Goal: Register for event/course

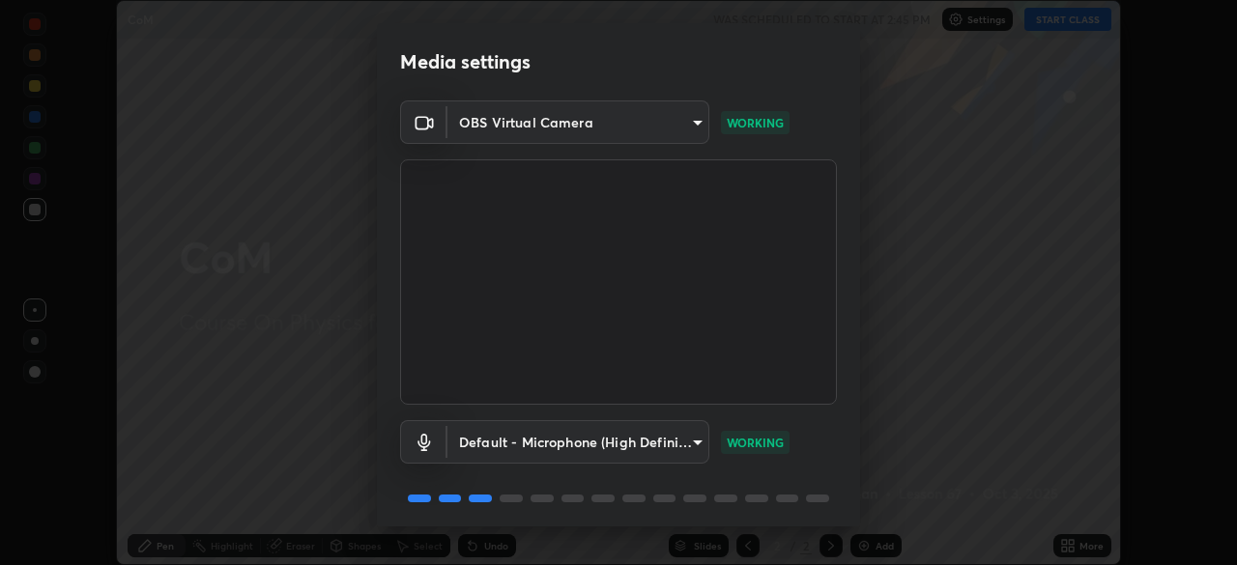
scroll to position [69, 0]
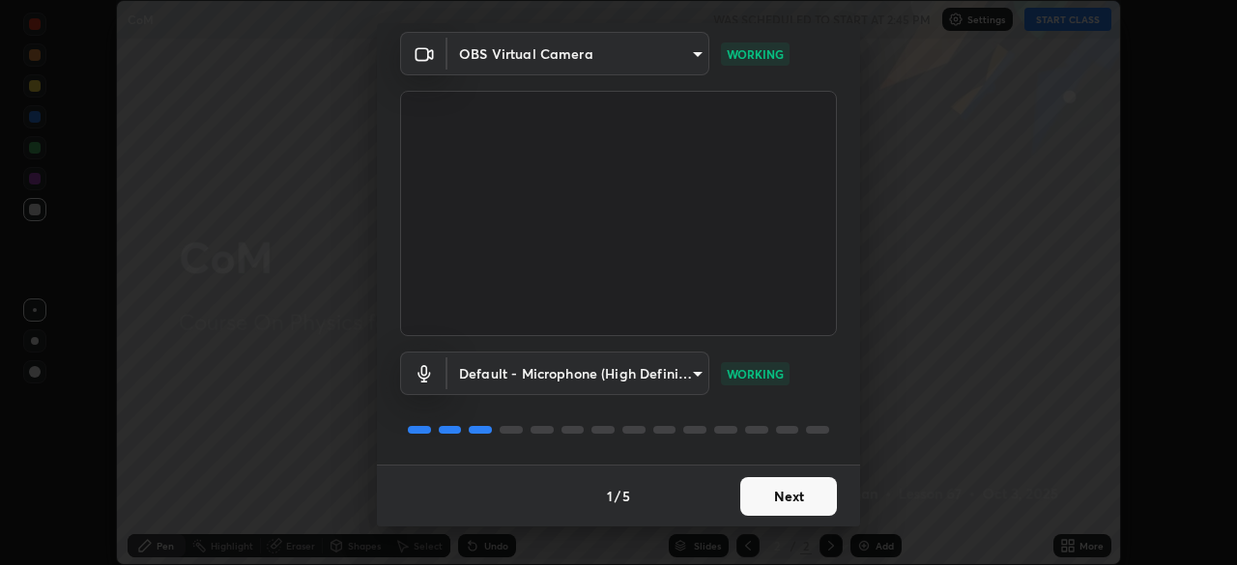
click at [797, 499] on button "Next" at bounding box center [788, 496] width 97 height 39
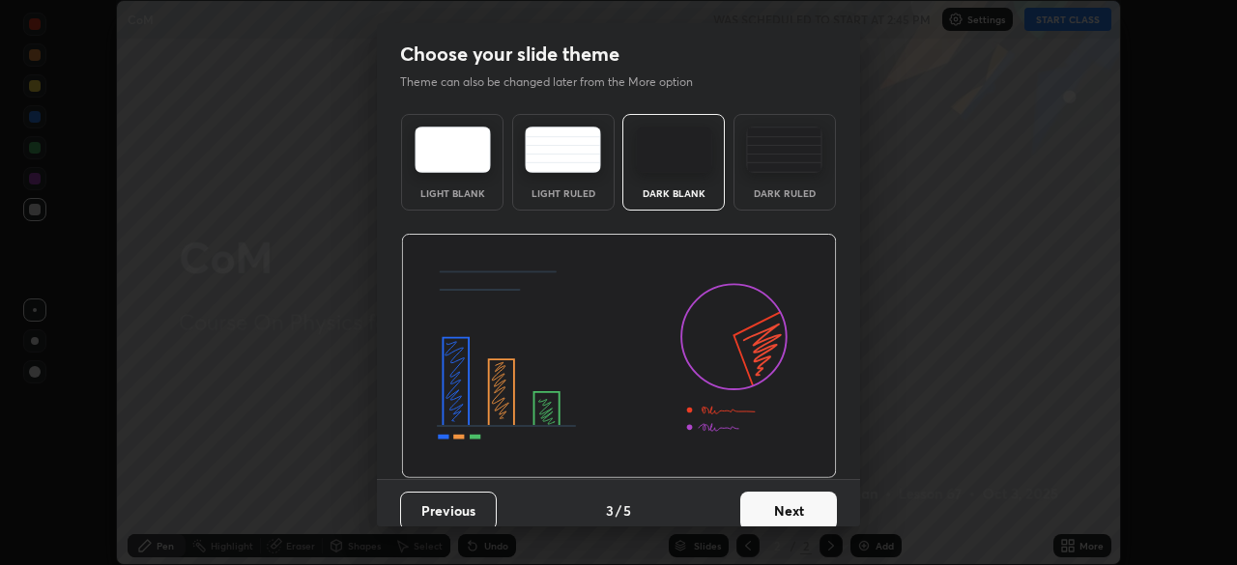
click at [818, 499] on button "Next" at bounding box center [788, 511] width 97 height 39
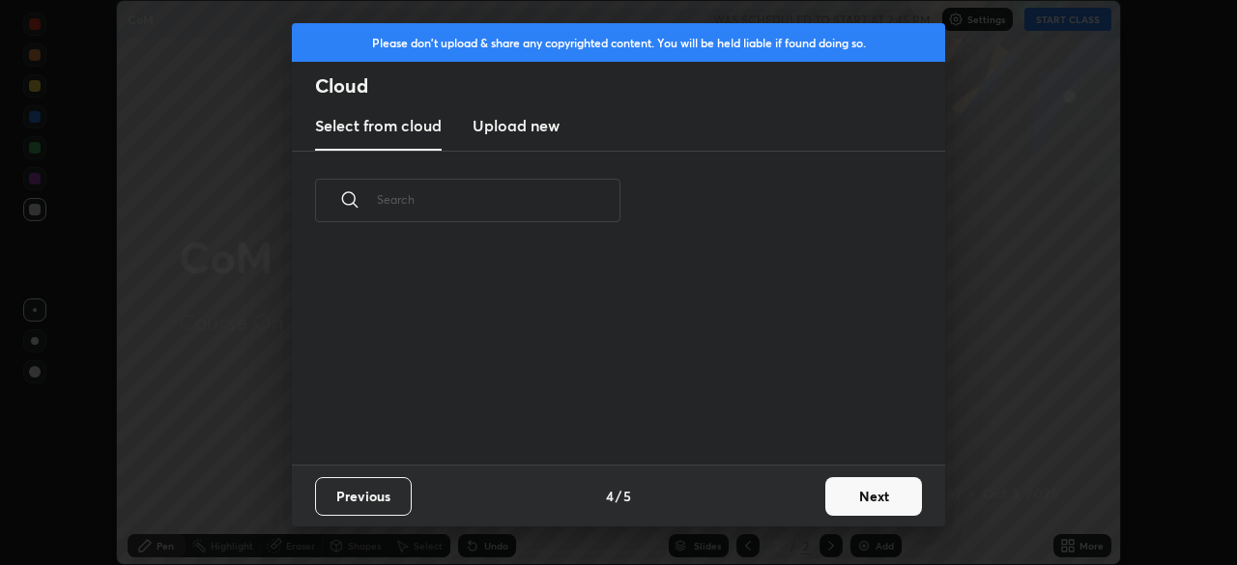
click at [830, 498] on button "Next" at bounding box center [873, 496] width 97 height 39
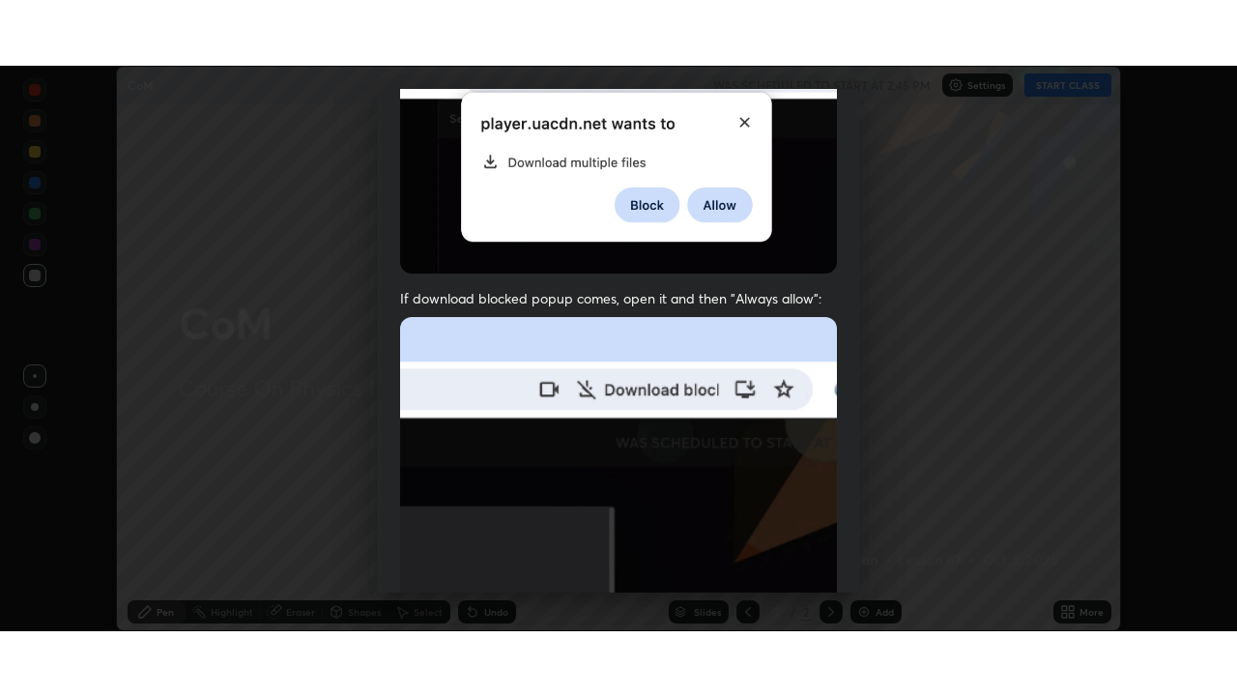
scroll to position [463, 0]
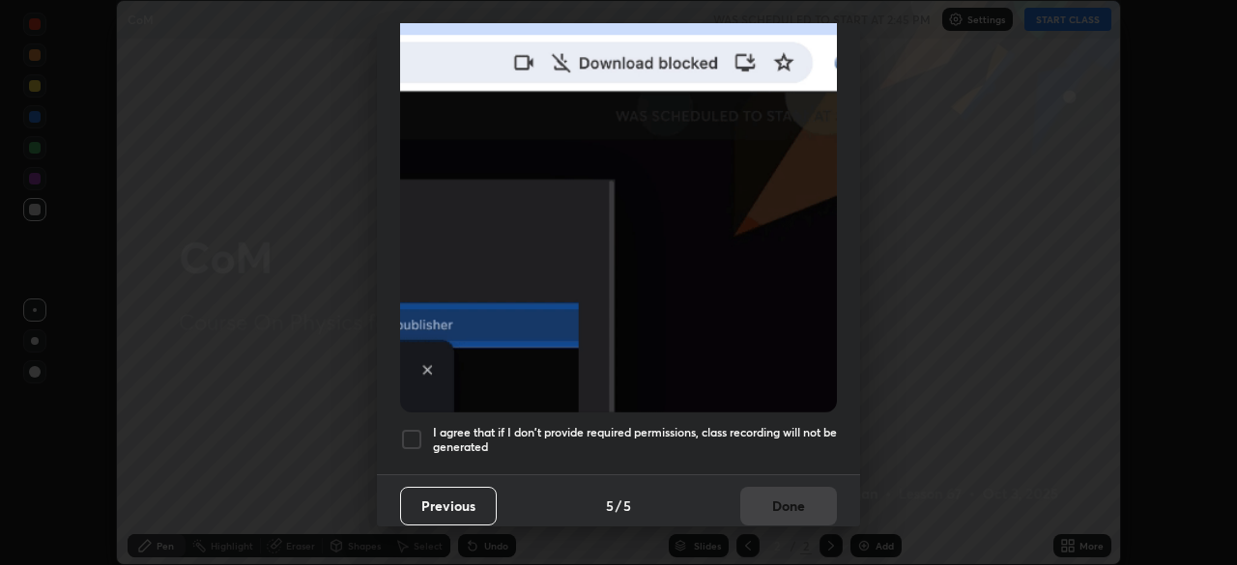
click at [795, 427] on h5 "I agree that if I don't provide required permissions, class recording will not …" at bounding box center [635, 440] width 404 height 30
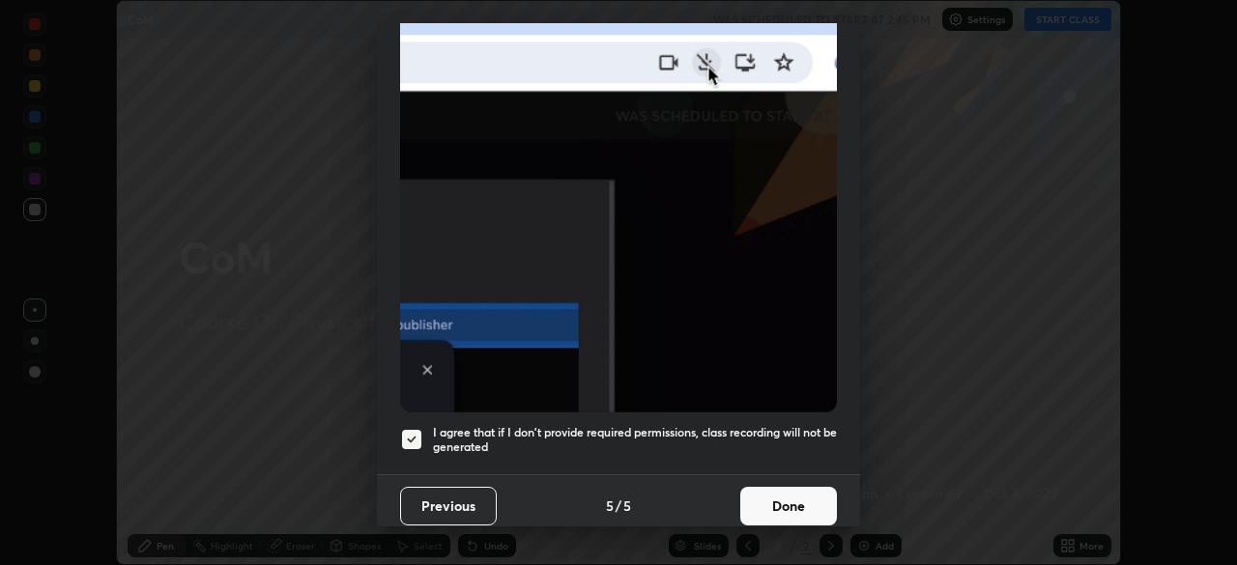
click at [800, 490] on button "Done" at bounding box center [788, 506] width 97 height 39
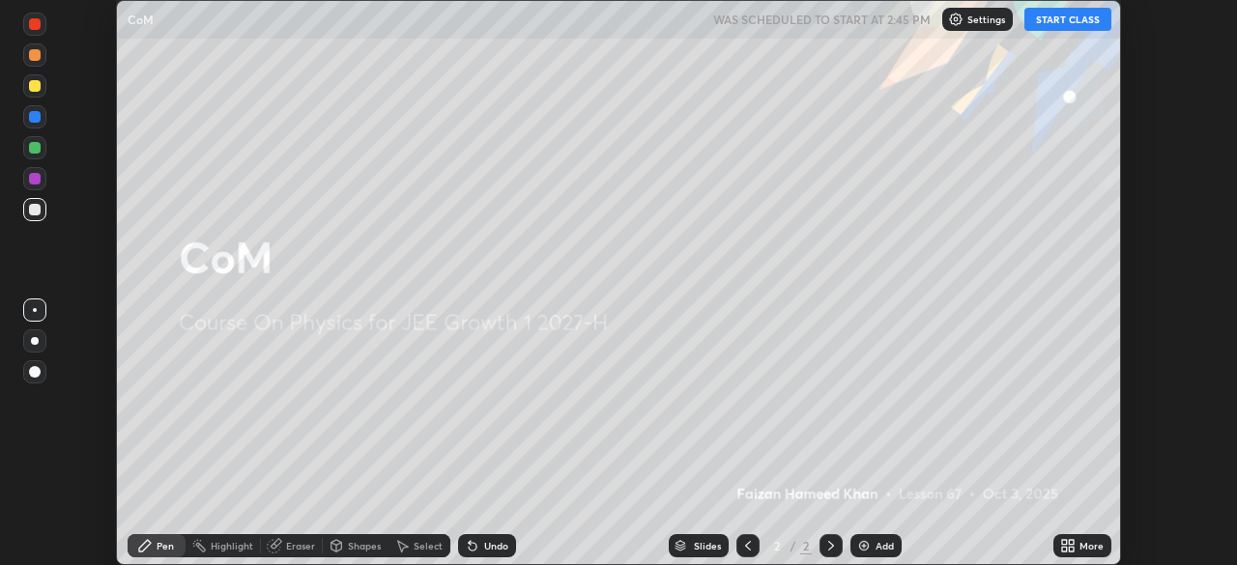
click at [1062, 543] on icon at bounding box center [1064, 542] width 5 height 5
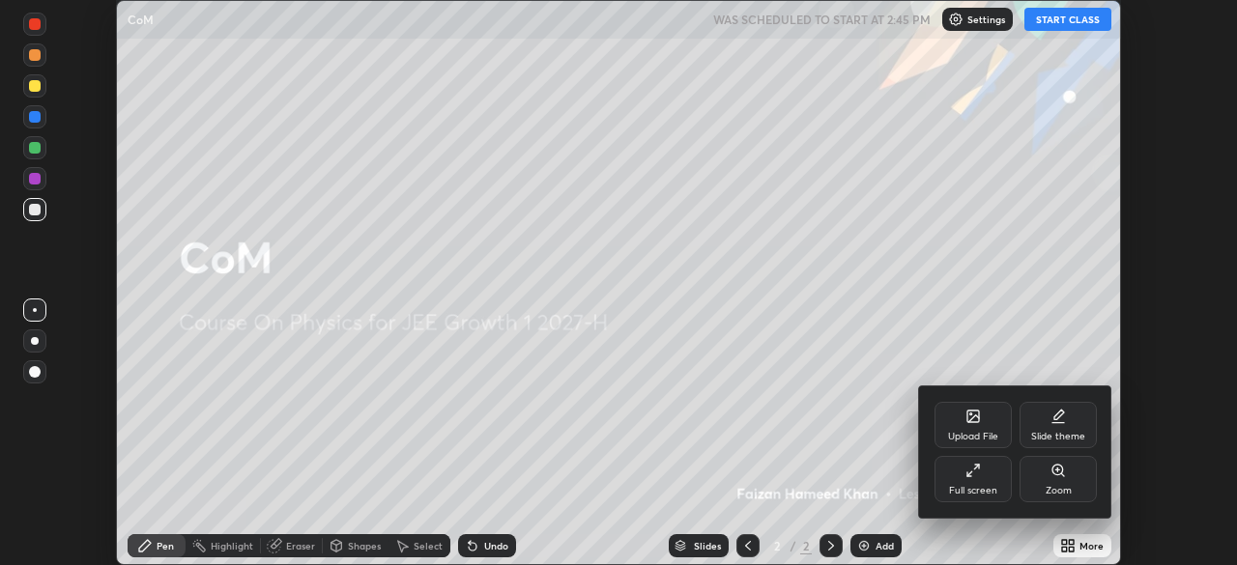
click at [980, 488] on div "Full screen" at bounding box center [973, 491] width 48 height 10
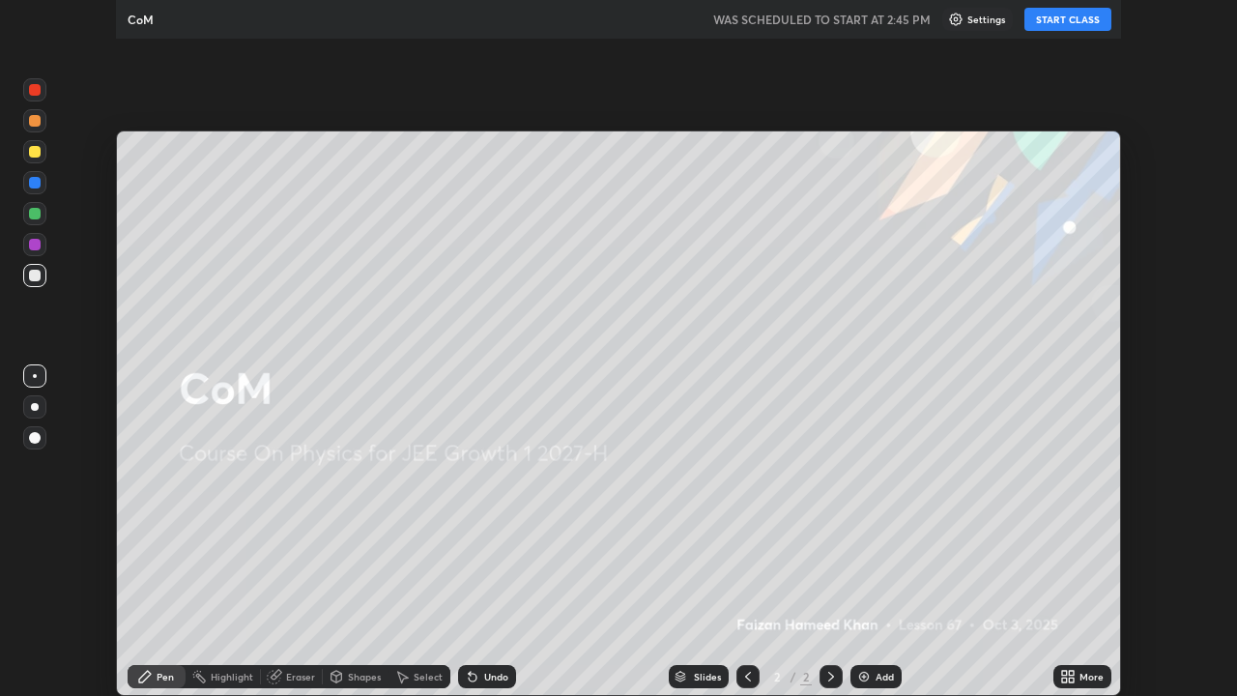
scroll to position [696, 1237]
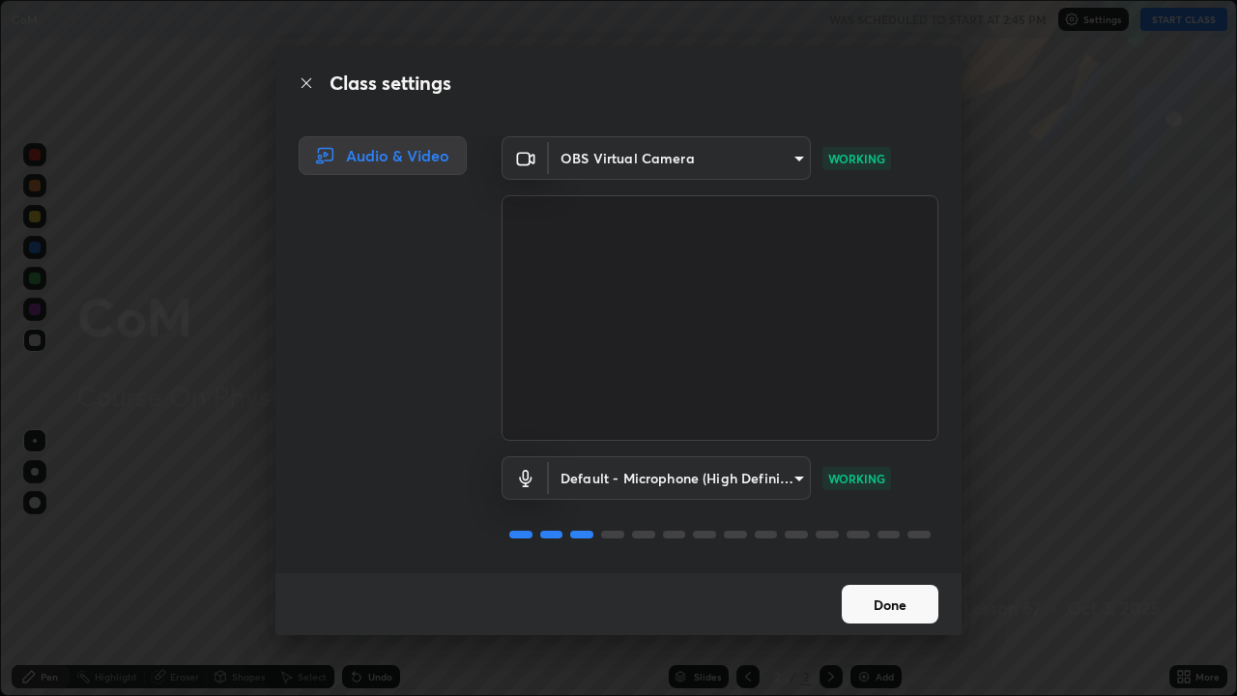
click at [906, 564] on button "Done" at bounding box center [889, 603] width 97 height 39
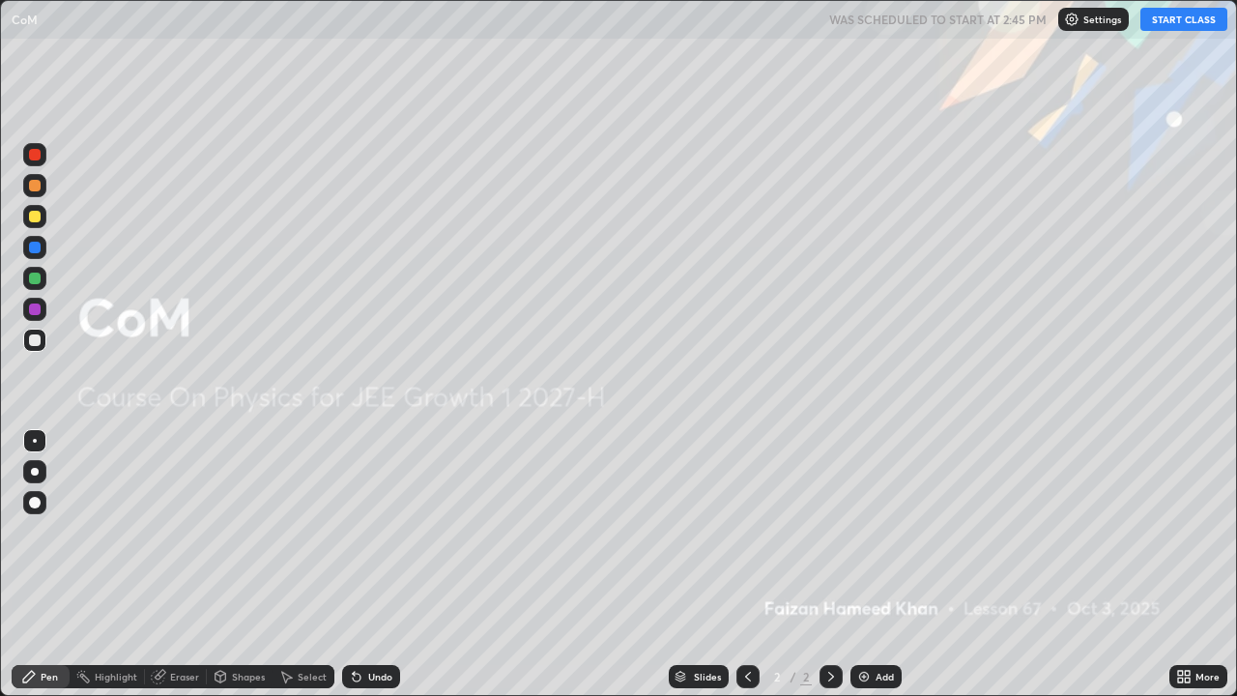
click at [1175, 15] on button "START CLASS" at bounding box center [1183, 19] width 87 height 23
